Goal: Information Seeking & Learning: Learn about a topic

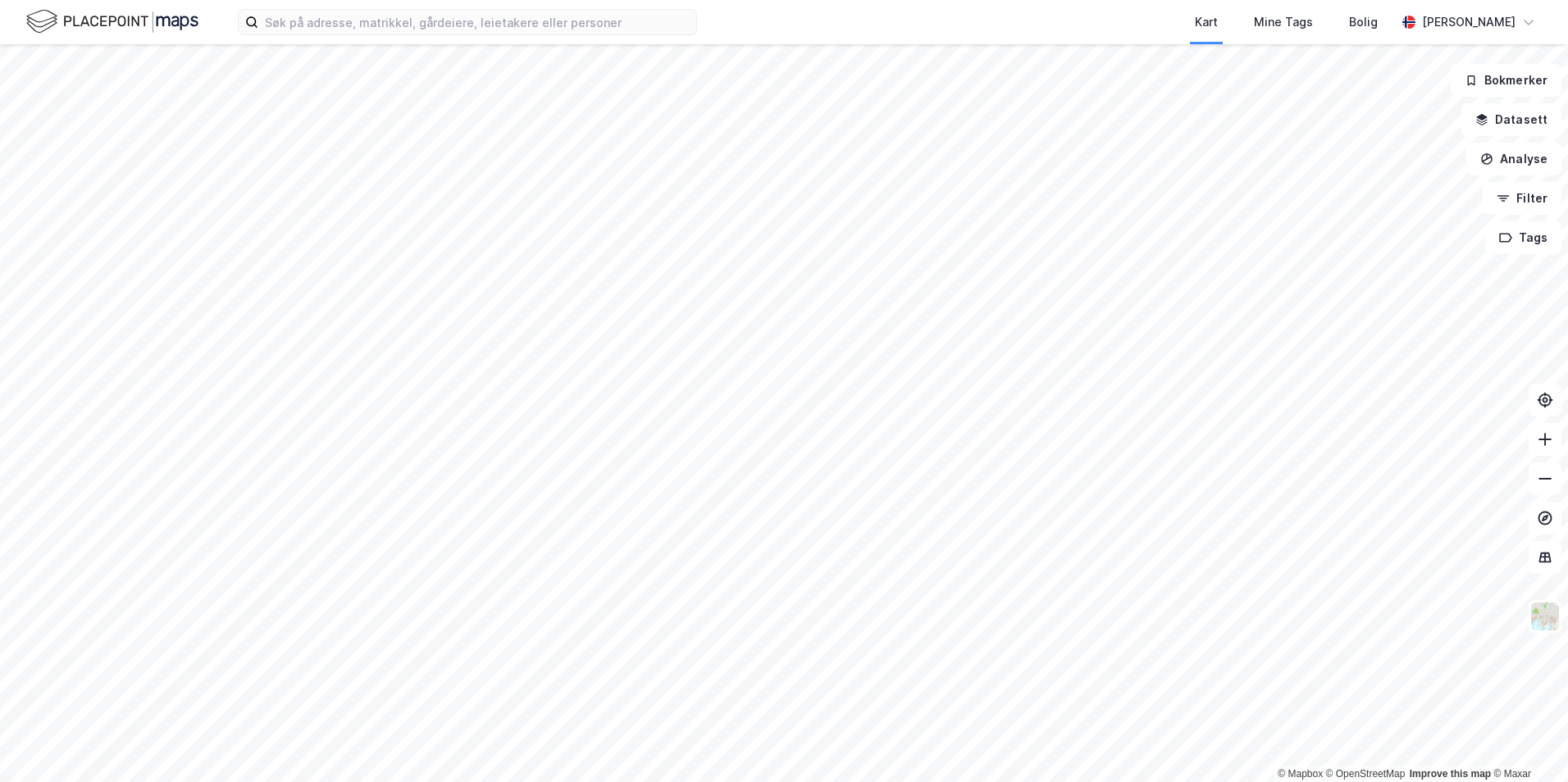
click at [583, 8] on div "Kart Mine Tags [PERSON_NAME] [PERSON_NAME]" at bounding box center [784, 22] width 1568 height 45
